Goal: Task Accomplishment & Management: Use online tool/utility

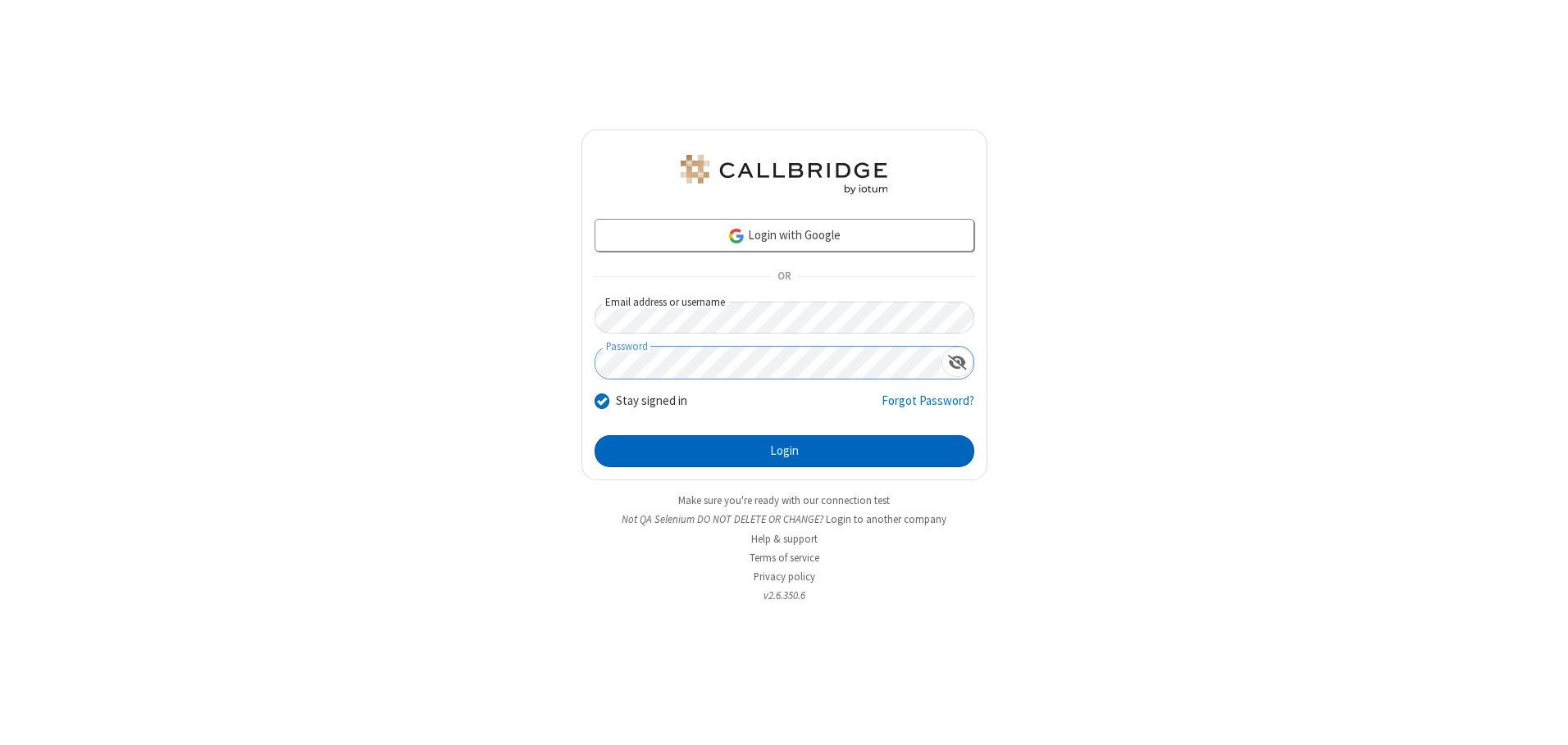
click at [784, 451] on button "Login" at bounding box center [784, 451] width 379 height 33
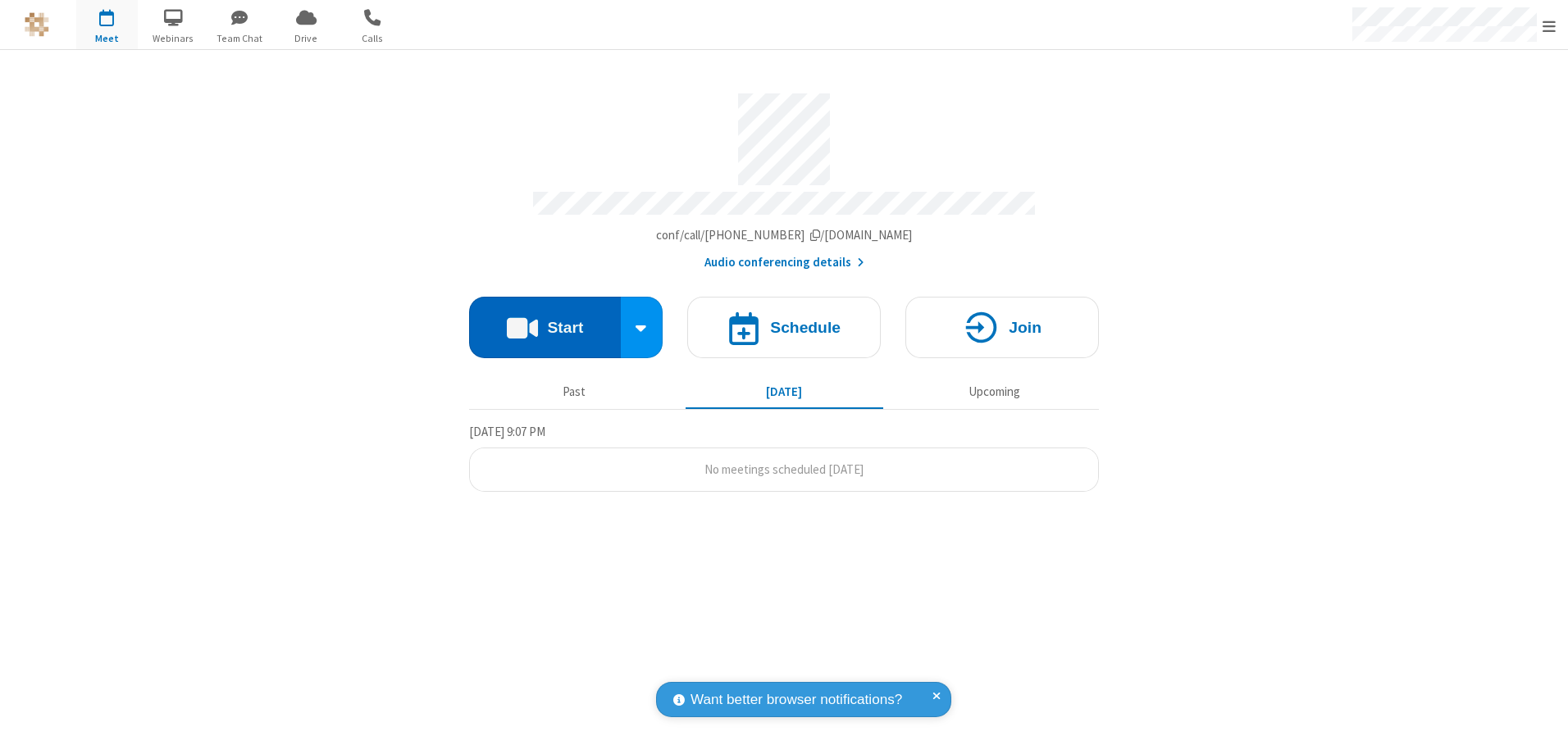
click at [545, 321] on button "Start" at bounding box center [545, 327] width 151 height 61
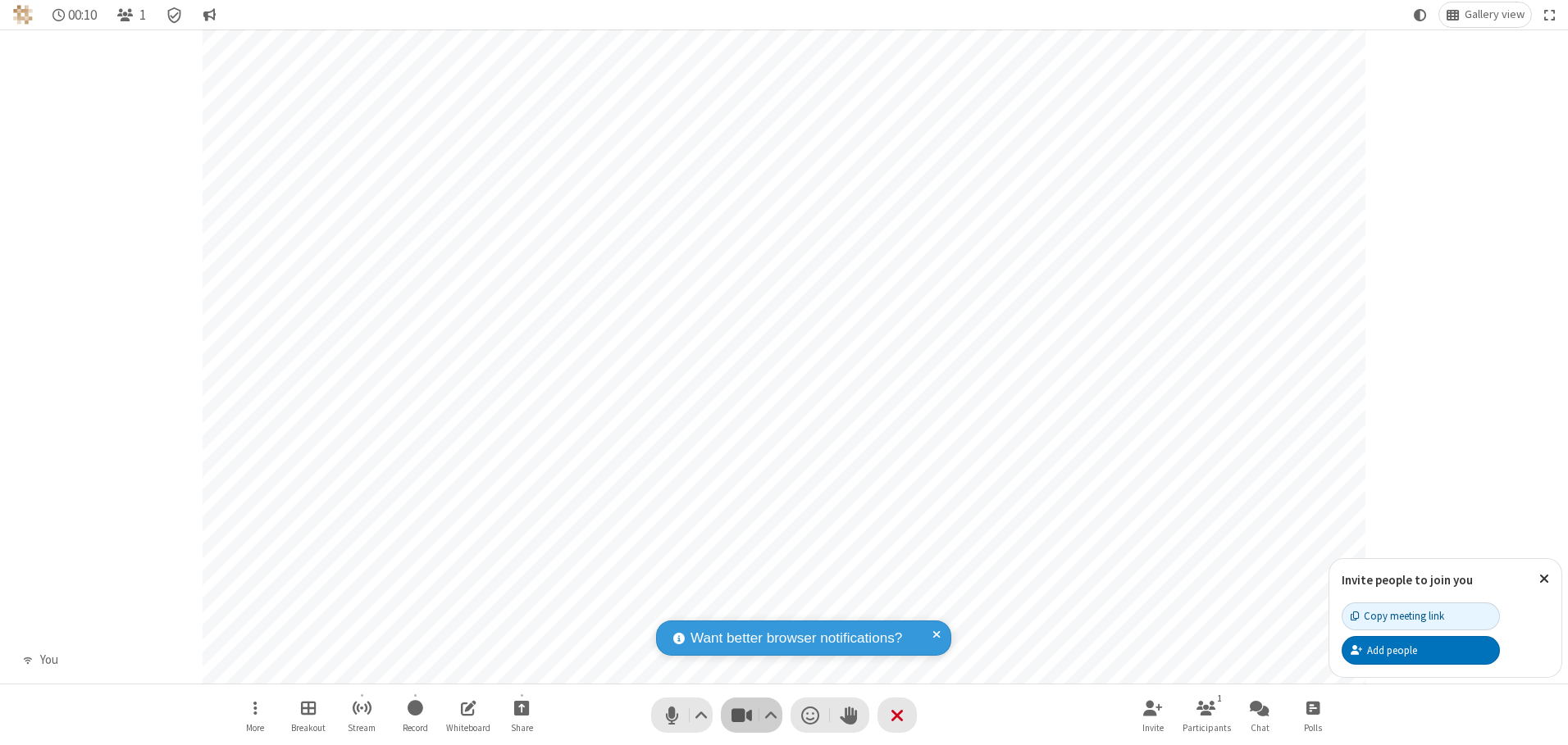
click at [741, 715] on span "Stop video (Alt+V)" at bounding box center [741, 715] width 25 height 24
click at [741, 715] on span "Start video (Alt+V)" at bounding box center [741, 715] width 25 height 24
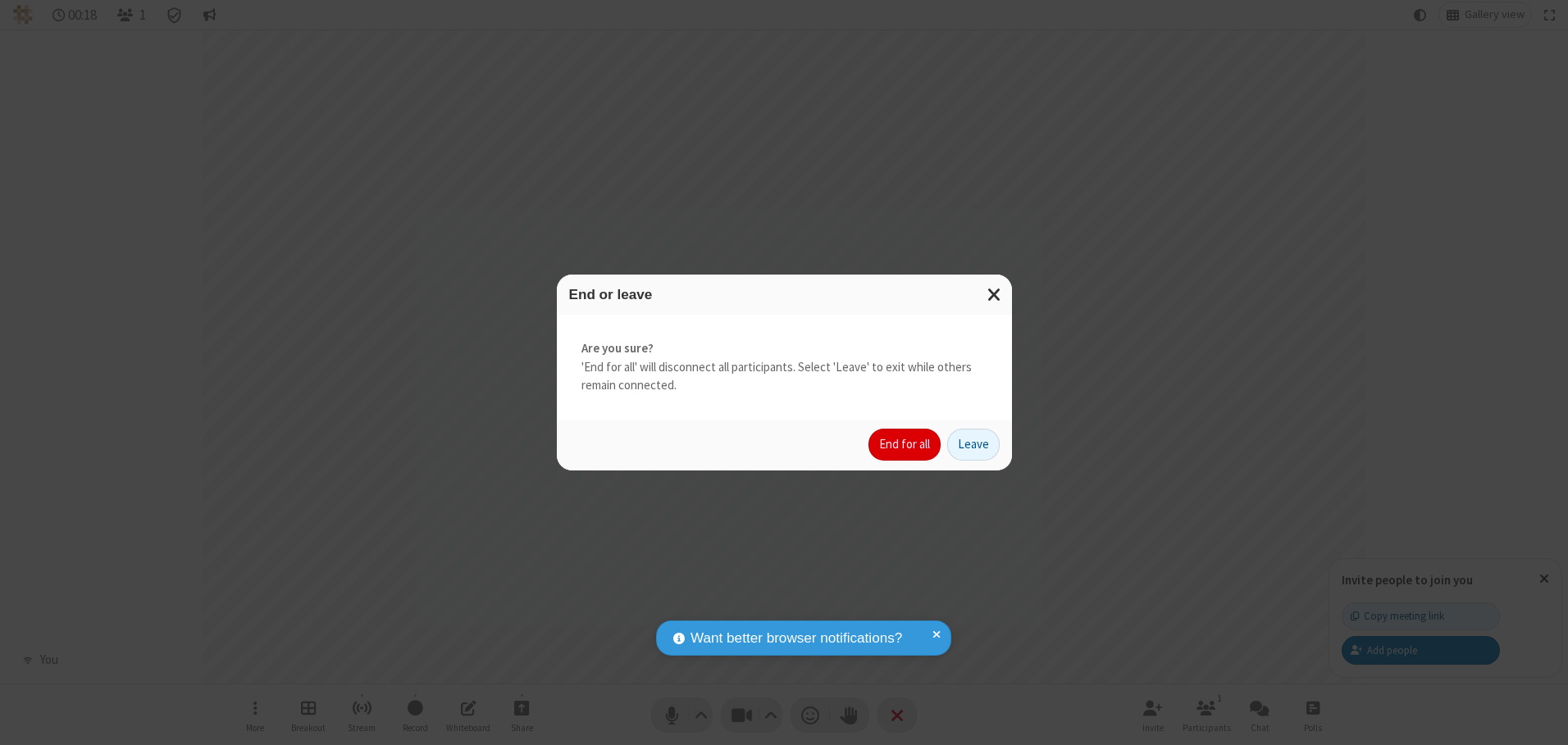
click at [905, 444] on button "End for all" at bounding box center [904, 444] width 72 height 33
